Goal: Answer question/provide support

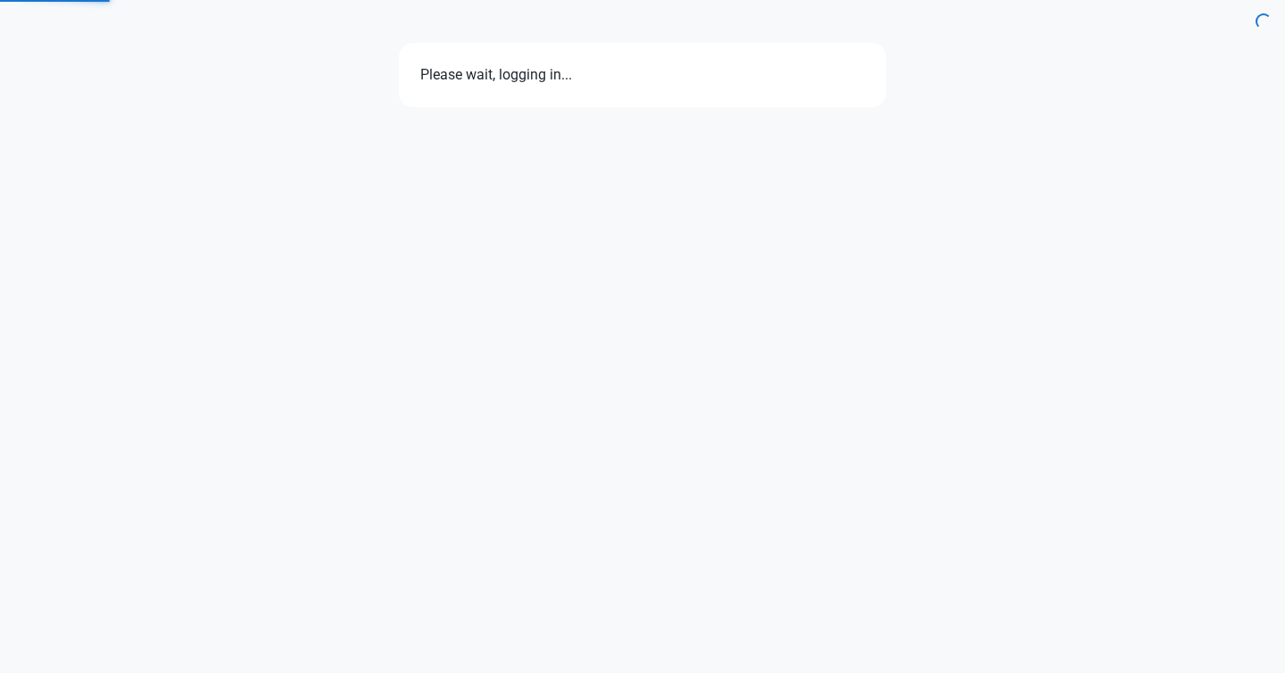
select select "7d"
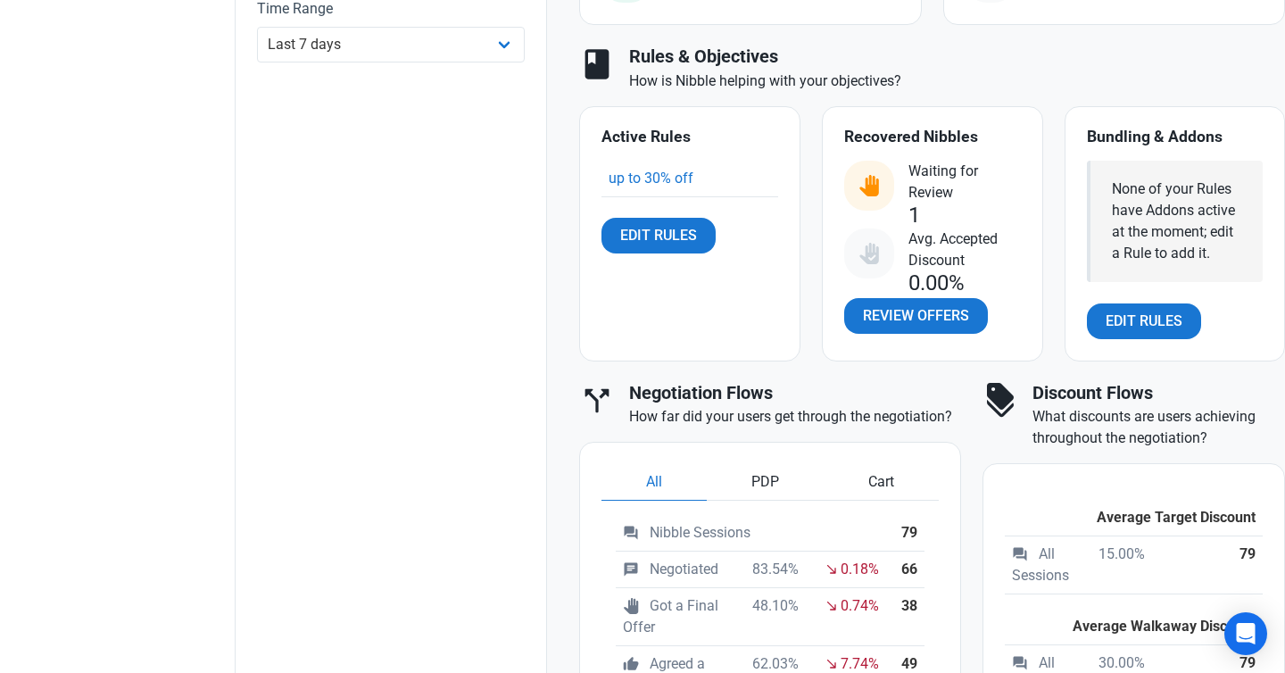
scroll to position [651, 0]
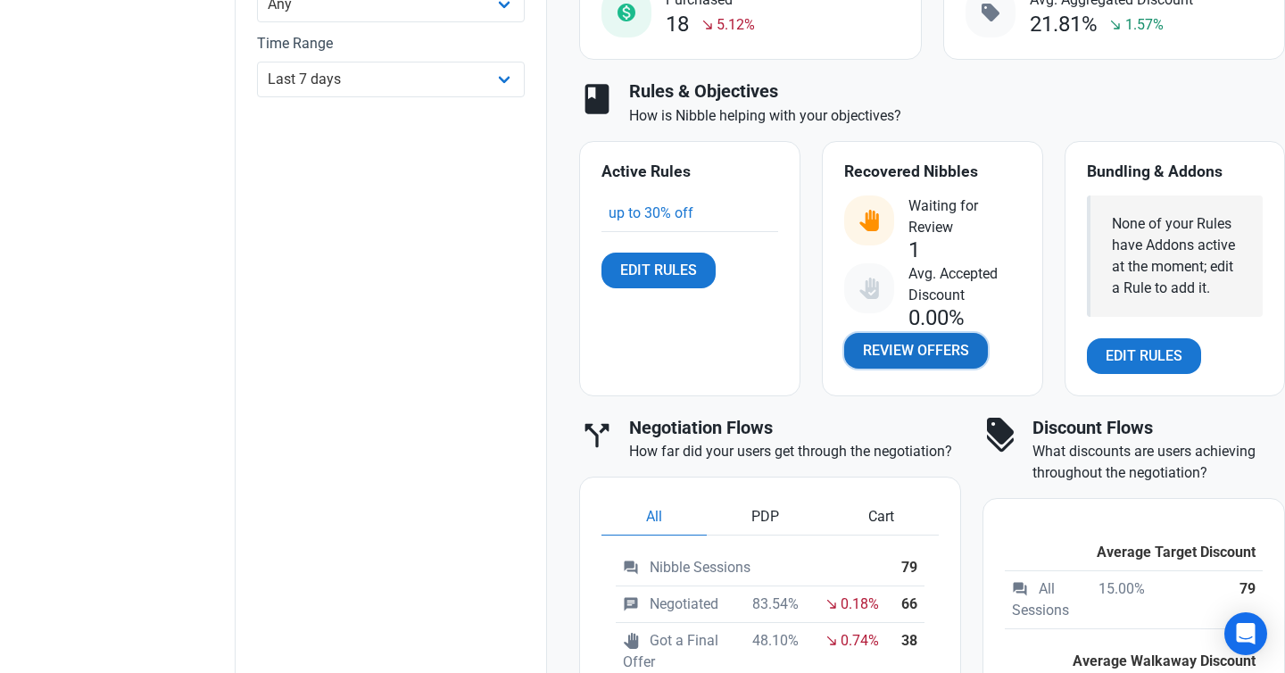
click at [915, 355] on span "Review Offers" at bounding box center [916, 350] width 106 height 21
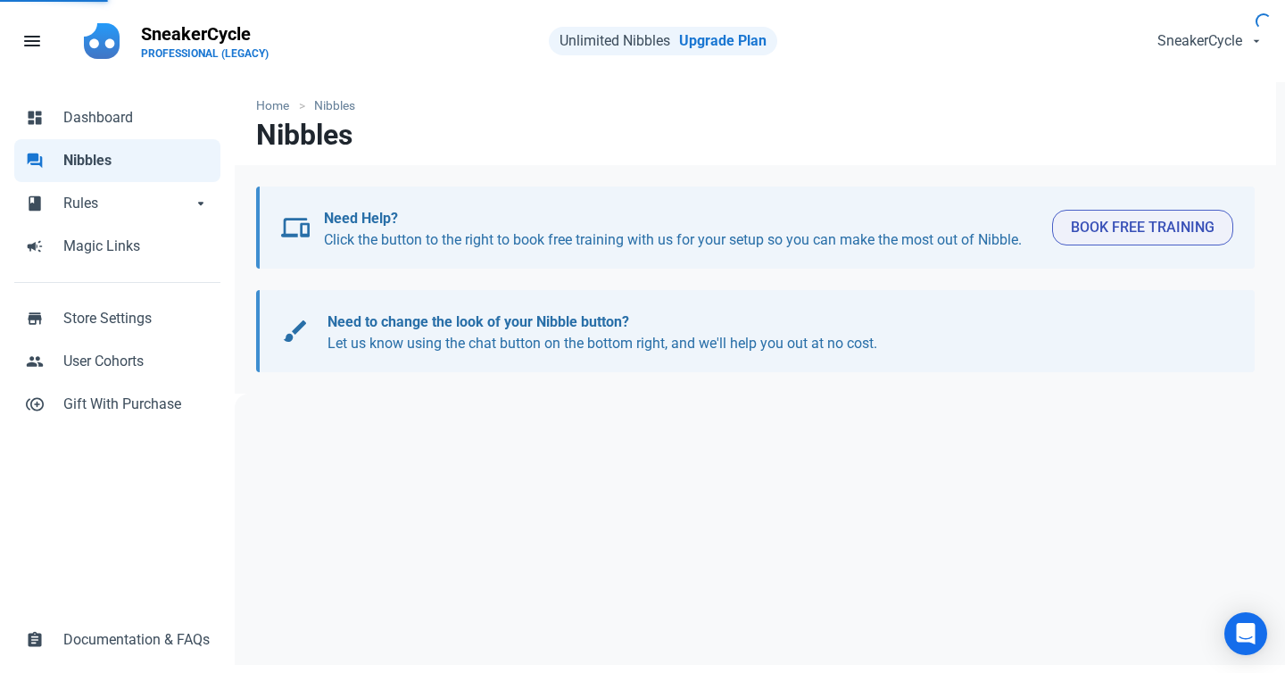
select select "user_offer_available"
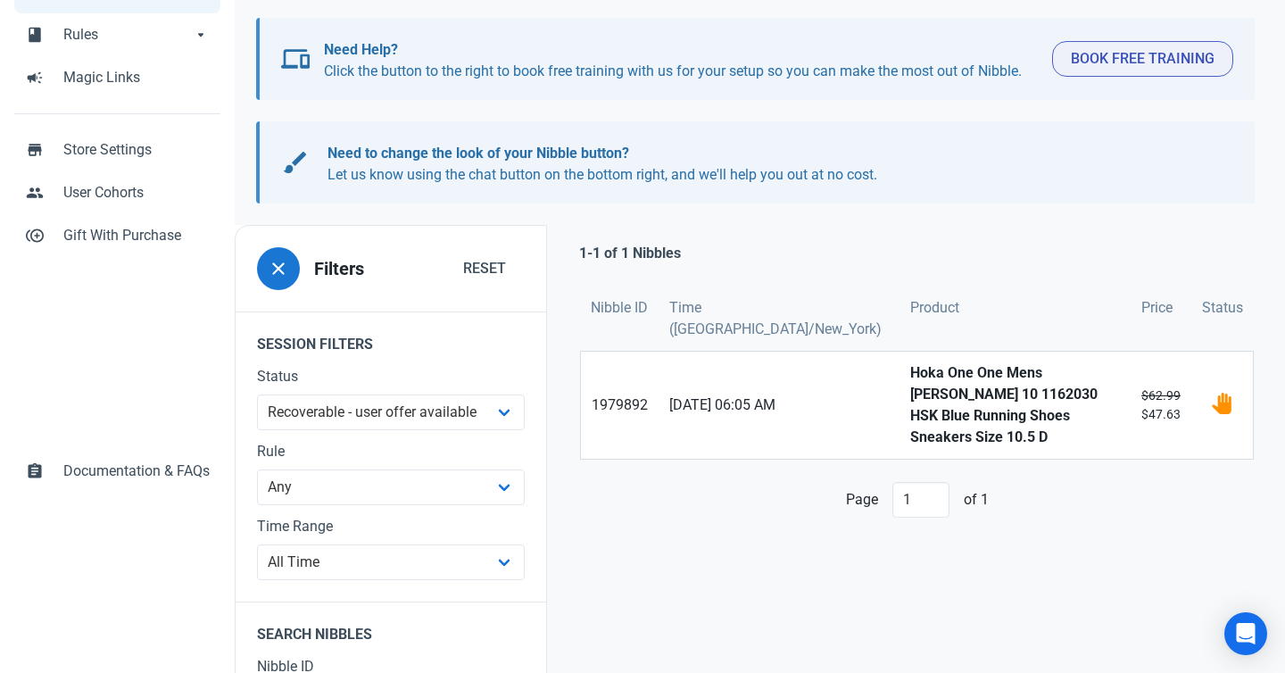
scroll to position [216, 0]
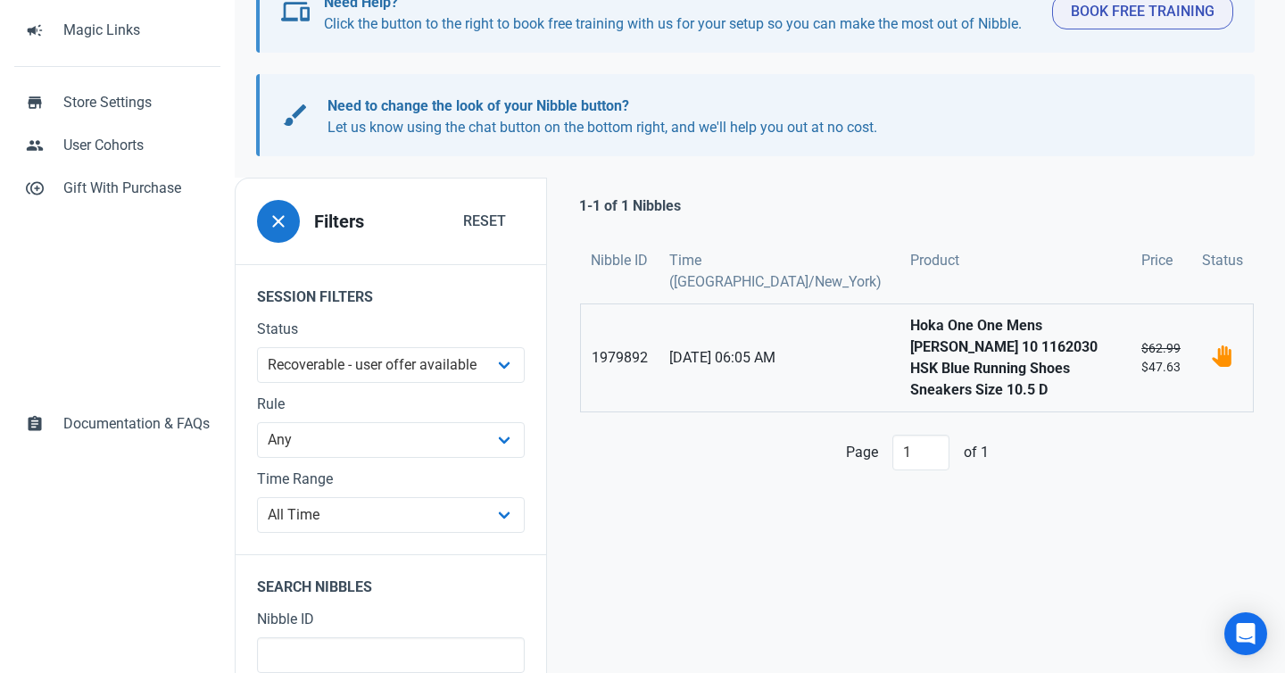
click at [963, 326] on strong "Hoka One One Mens [PERSON_NAME] 10 1162030 HSK Blue Running Shoes Sneakers Size…" at bounding box center [1015, 358] width 210 height 86
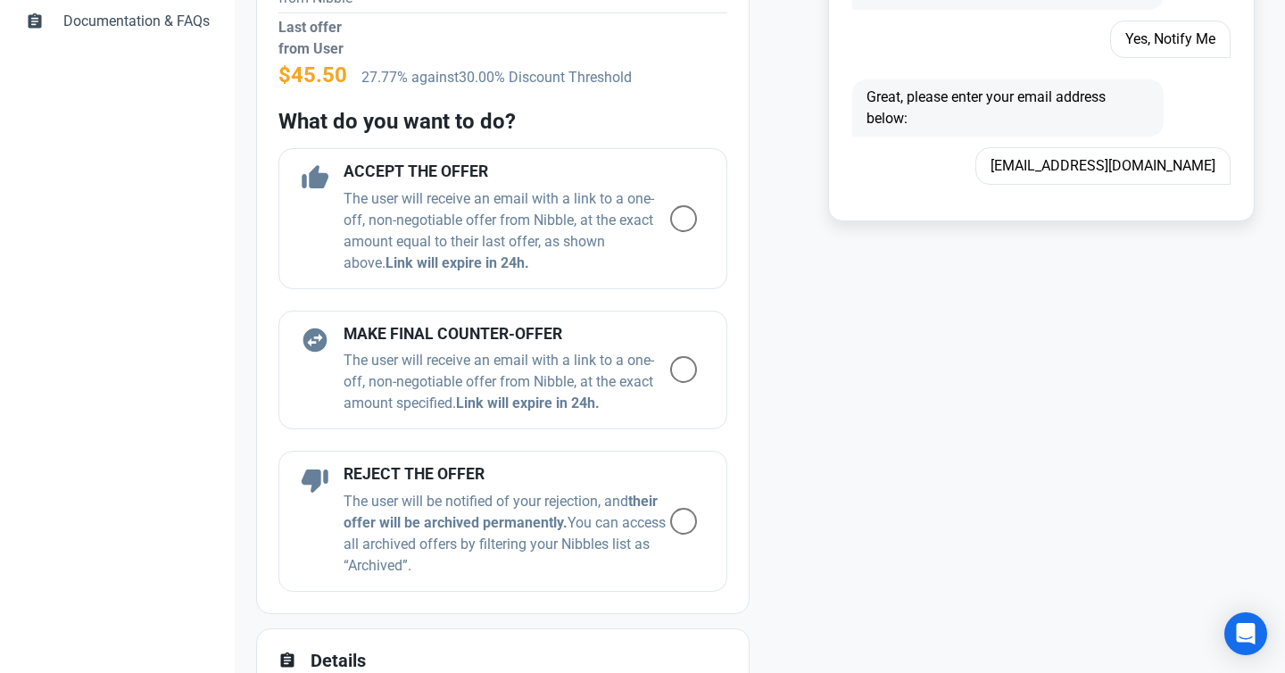
scroll to position [1239, 0]
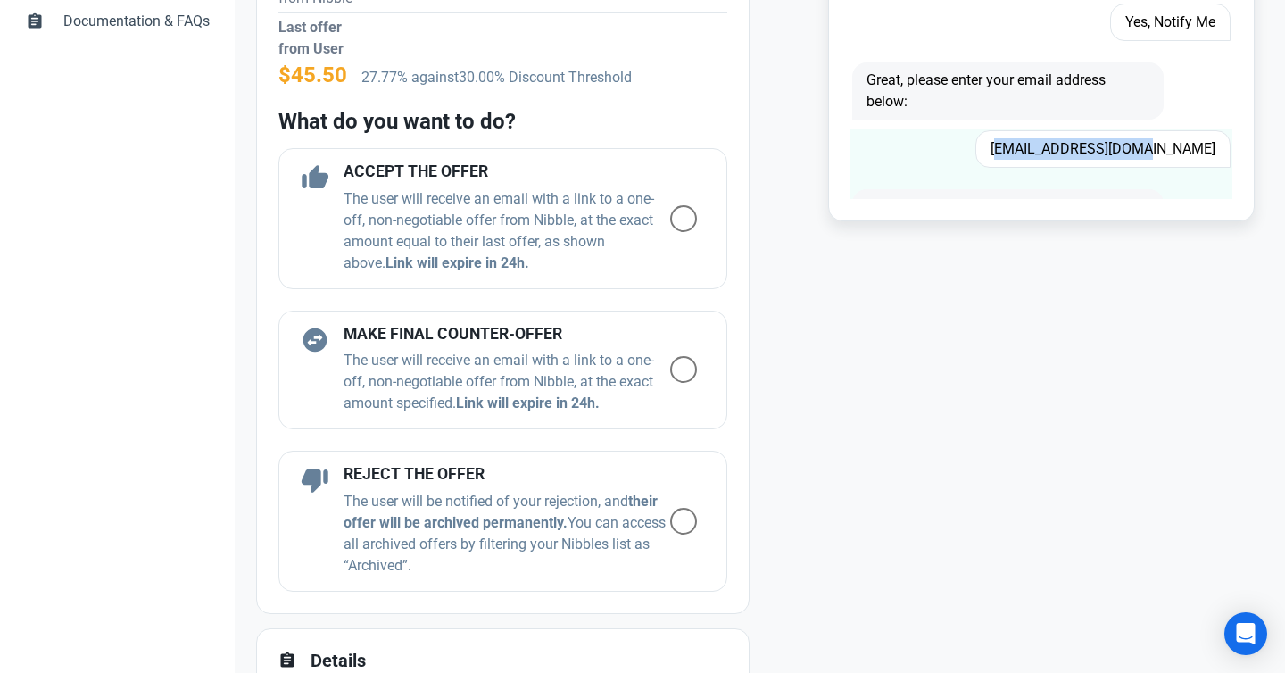
drag, startPoint x: 1062, startPoint y: 145, endPoint x: 1211, endPoint y: 152, distance: 149.1
click at [1211, 152] on span "[EMAIL_ADDRESS][DOMAIN_NAME]" at bounding box center [1102, 148] width 255 height 37
copy span "[EMAIL_ADDRESS][DOMAIN_NAME]"
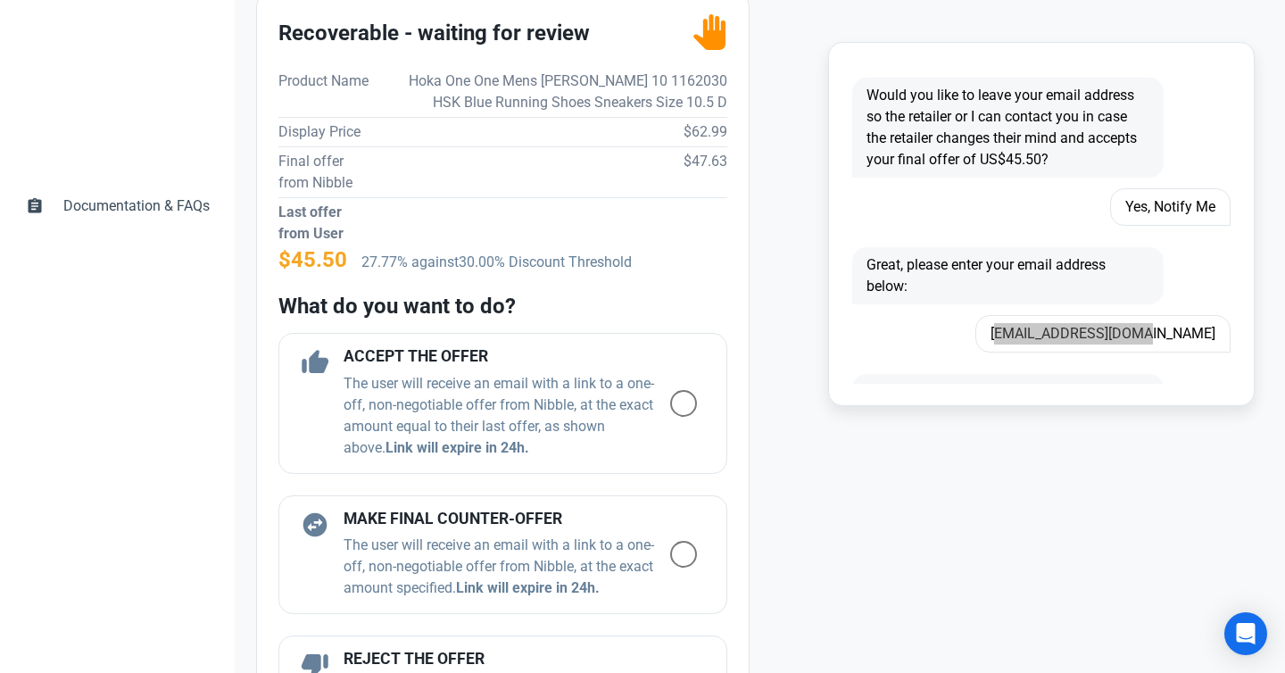
scroll to position [602, 0]
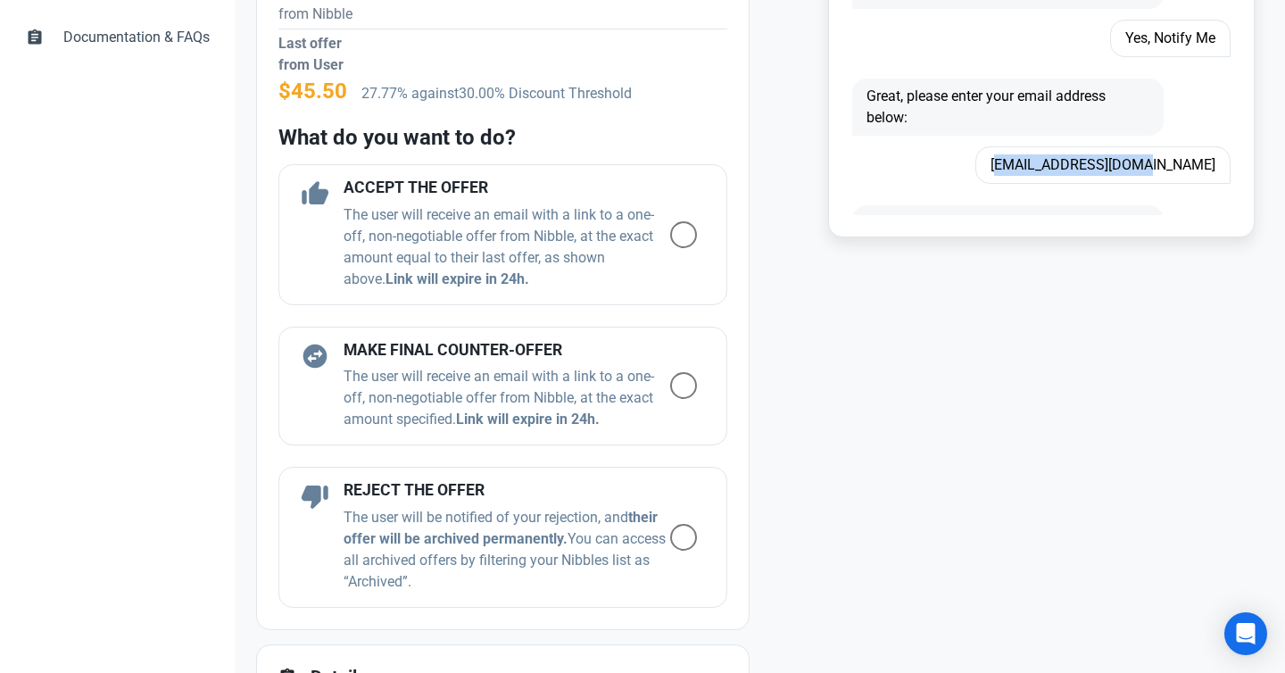
click at [683, 235] on span at bounding box center [683, 234] width 27 height 27
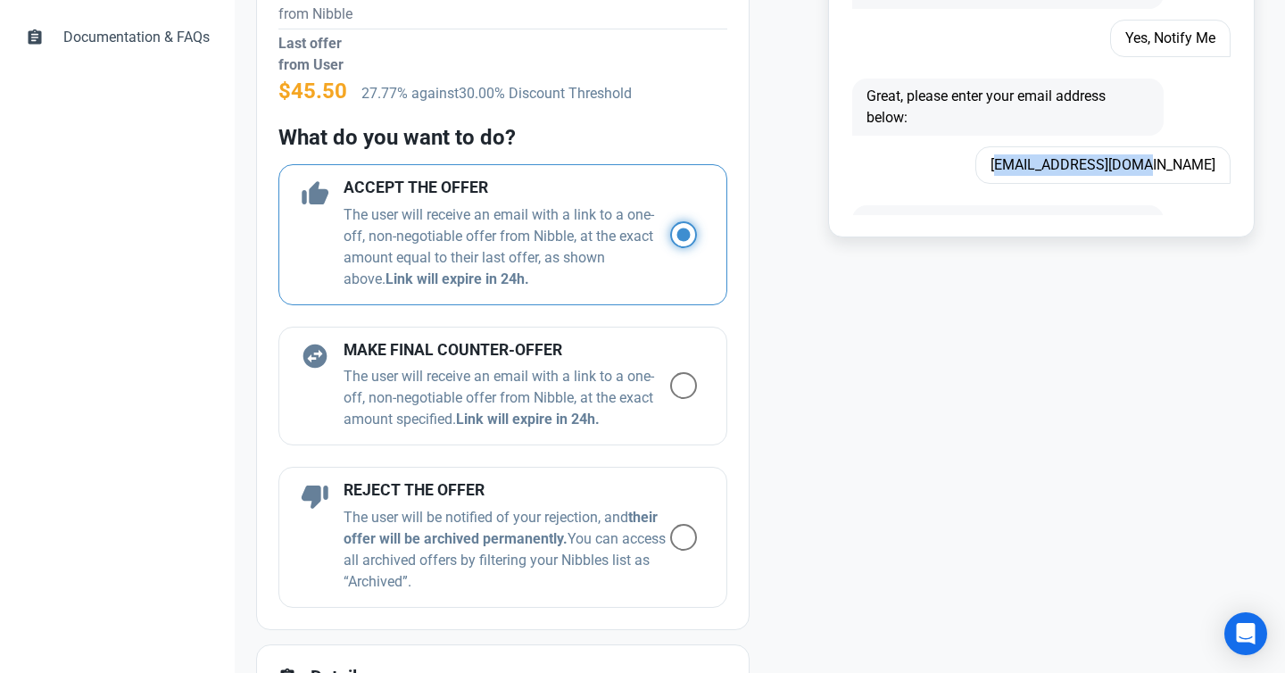
click at [682, 235] on input "radio" at bounding box center [676, 234] width 12 height 12
radio input "true"
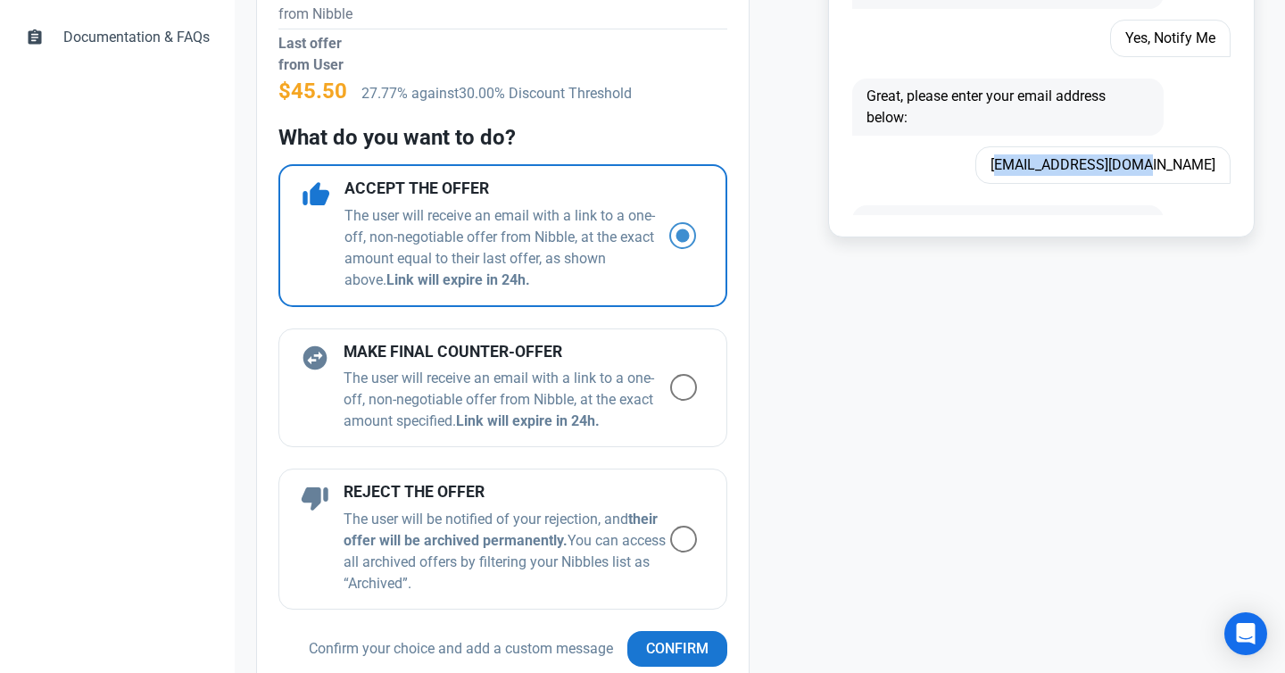
click at [683, 235] on span at bounding box center [682, 235] width 27 height 27
click at [681, 235] on input "radio" at bounding box center [675, 235] width 12 height 12
click at [672, 650] on span "Confirm" at bounding box center [677, 648] width 62 height 21
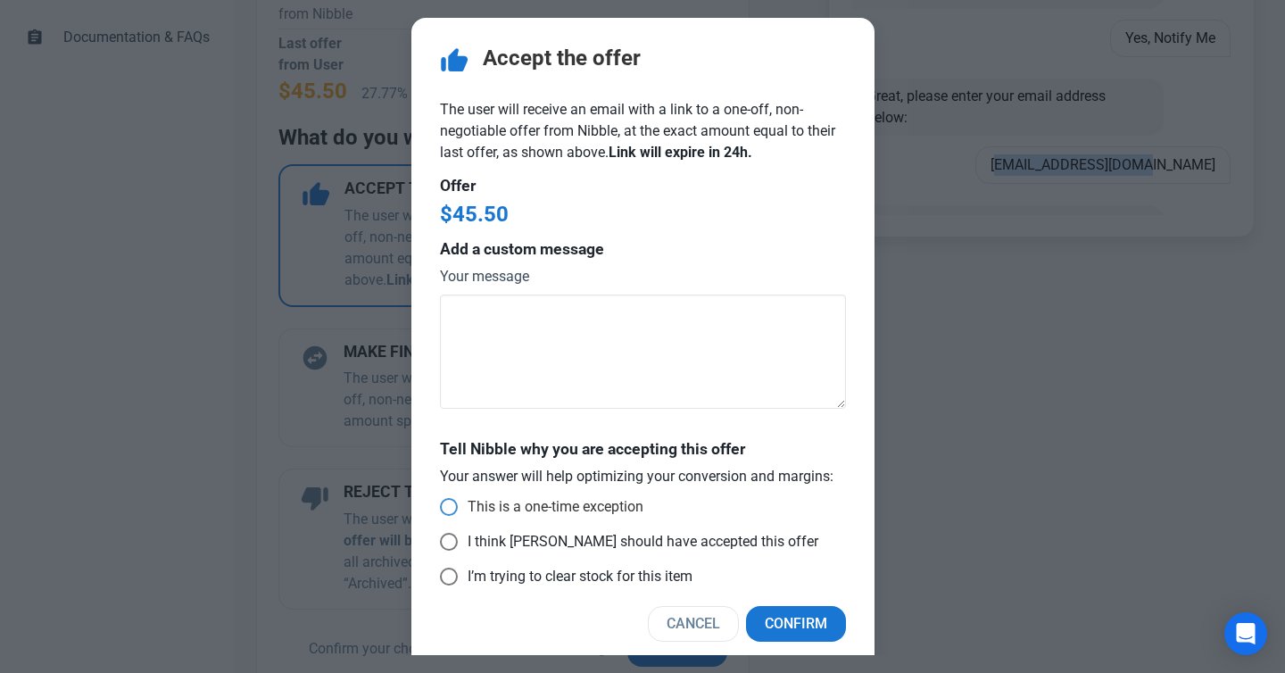
click at [456, 503] on span at bounding box center [449, 507] width 18 height 18
click at [451, 503] on input "This is a one-time exception" at bounding box center [446, 507] width 12 height 12
radio input "true"
click at [783, 625] on span "Confirm" at bounding box center [796, 623] width 62 height 21
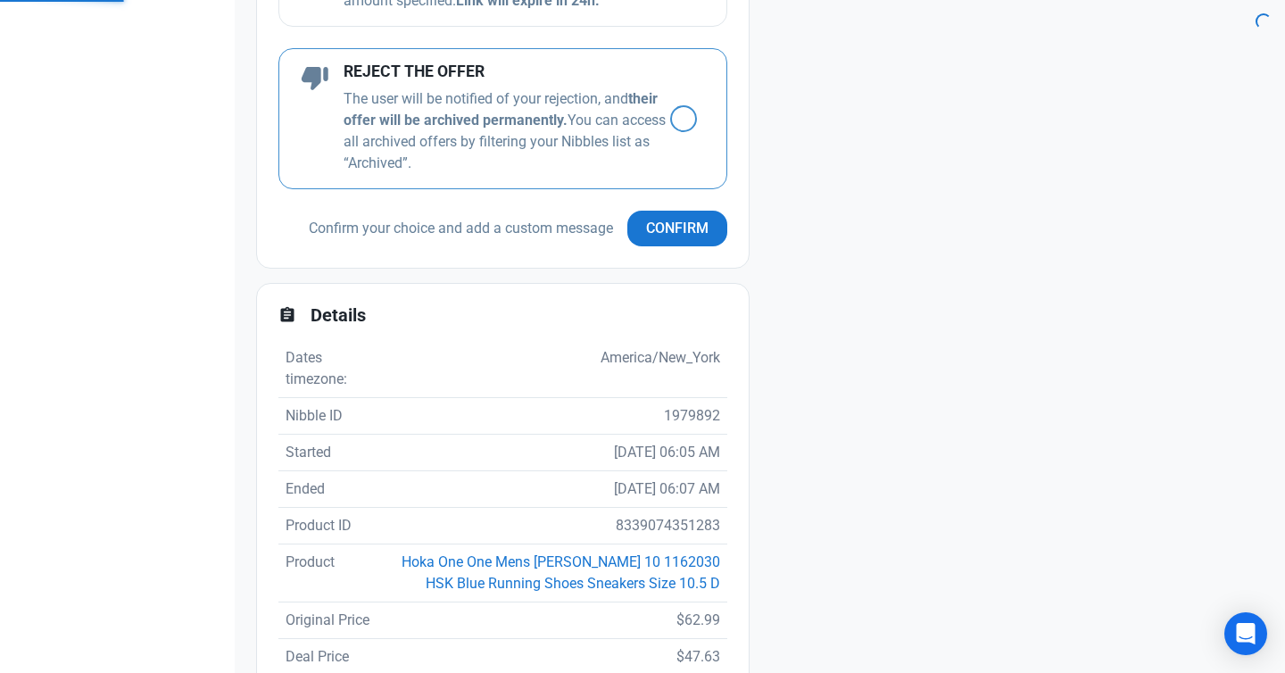
scroll to position [1112, 0]
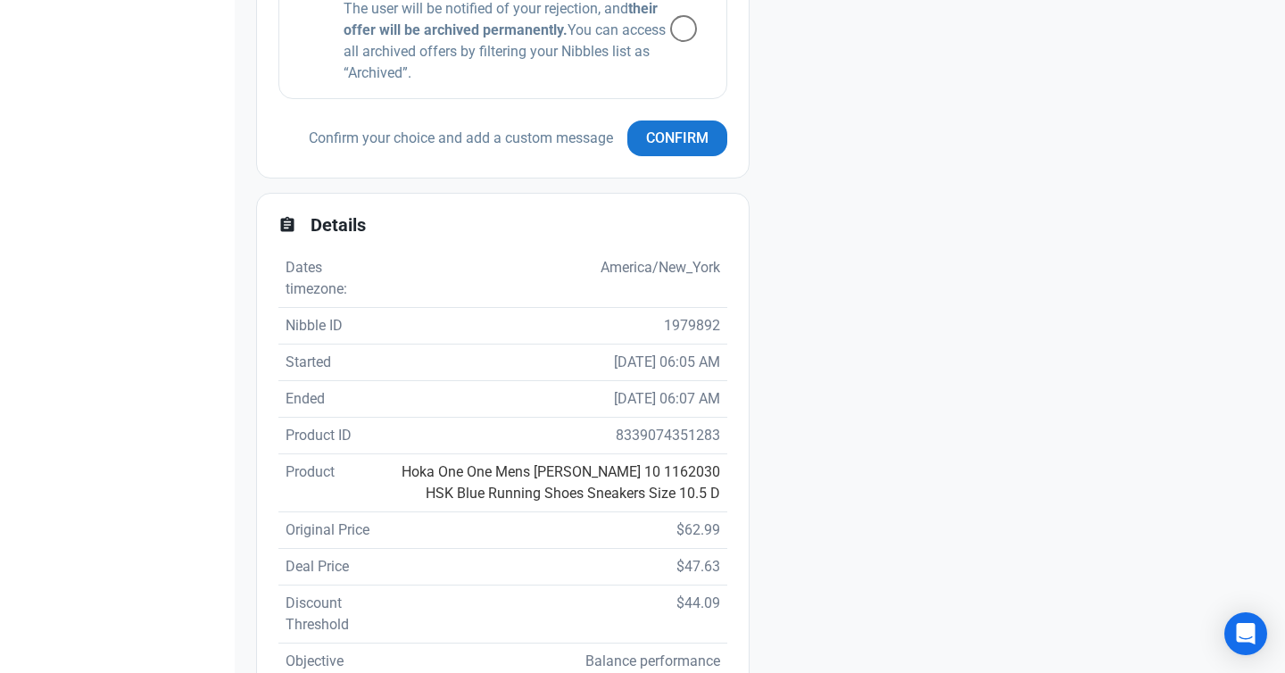
click at [621, 497] on link "Hoka One One Mens [PERSON_NAME] 10 1162030 HSK Blue Running Shoes Sneakers Size…" at bounding box center [560, 482] width 318 height 38
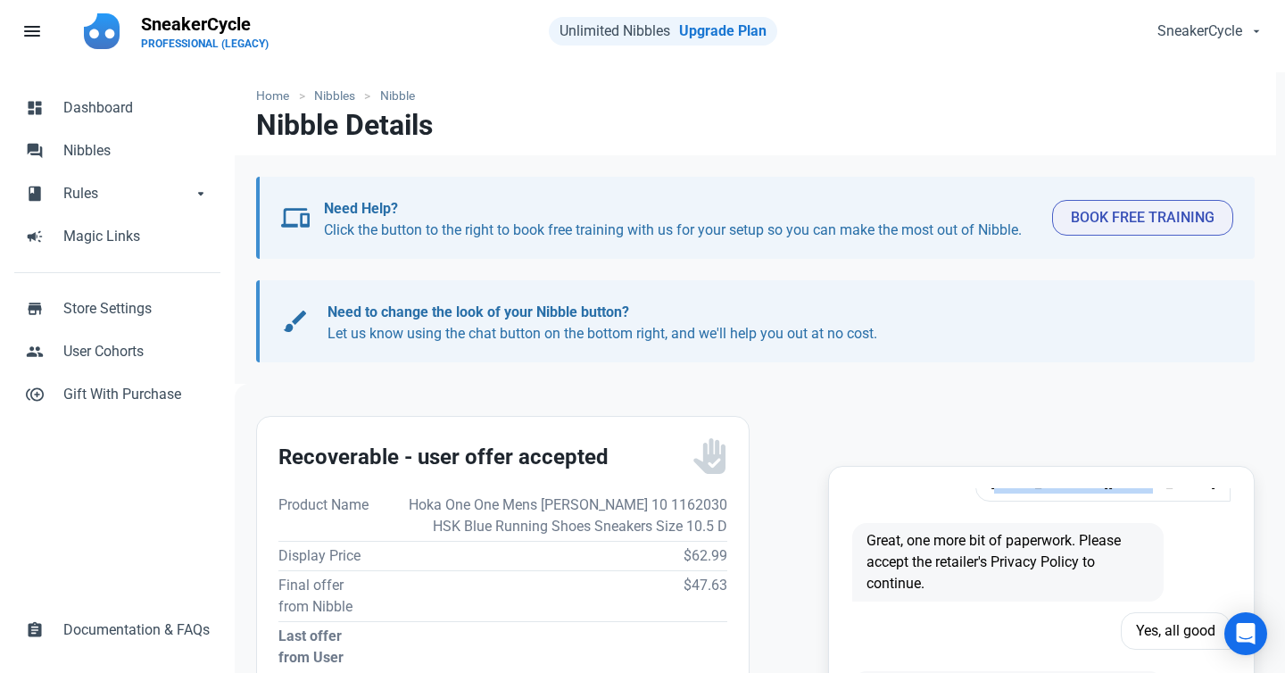
scroll to position [0, 0]
